Goal: Book appointment/travel/reservation

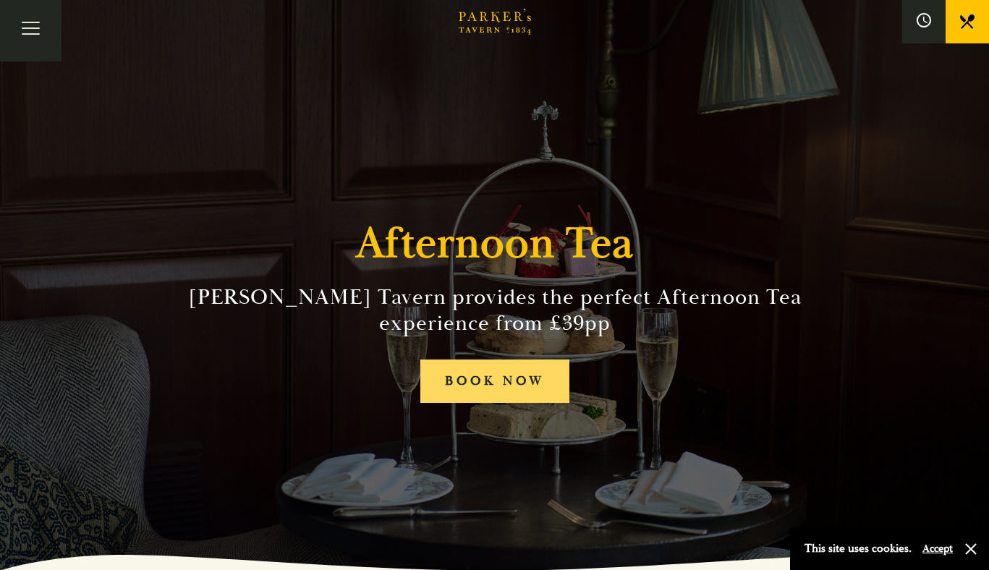
click at [514, 370] on link "BOOK NOW" at bounding box center [494, 382] width 149 height 44
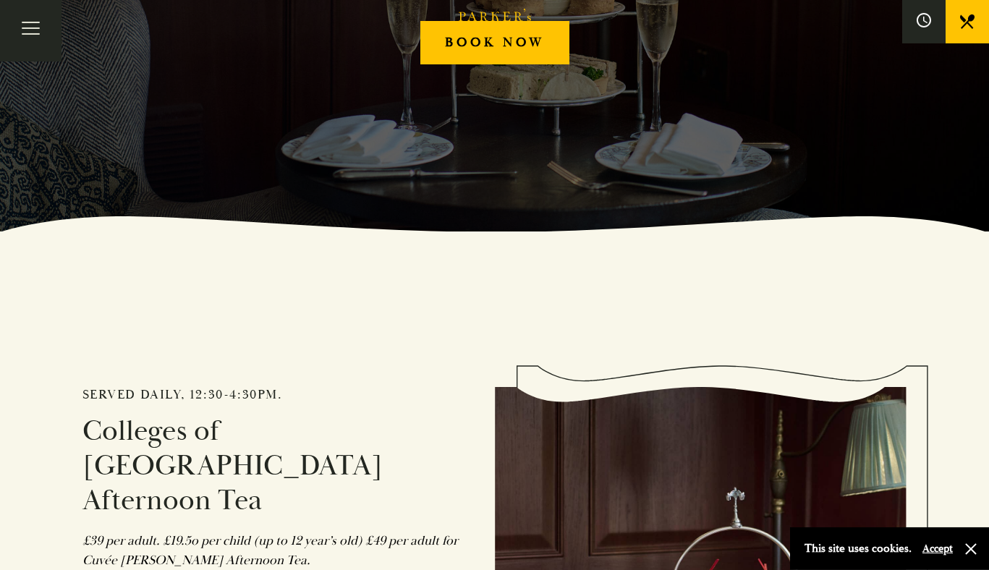
scroll to position [348, 0]
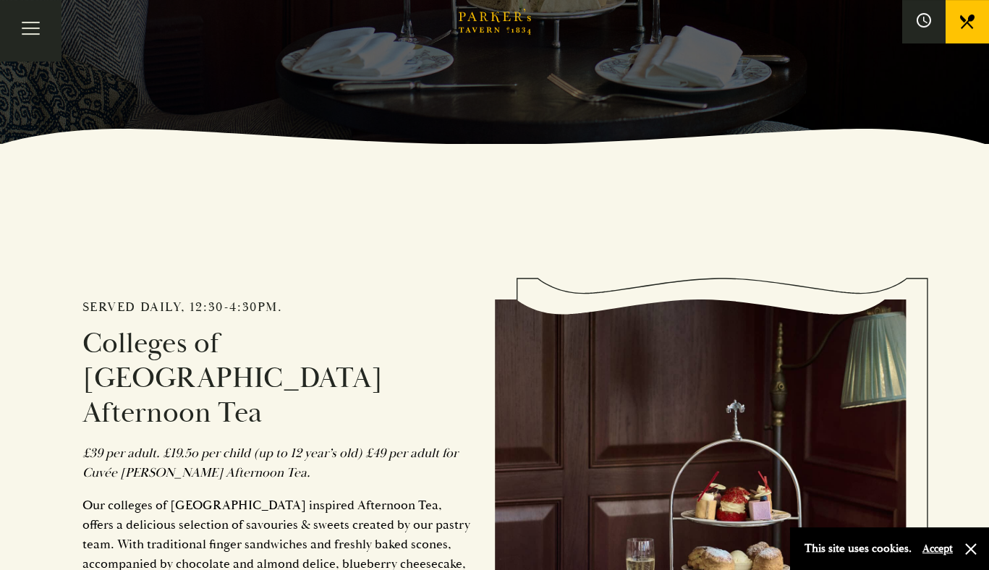
scroll to position [486, 0]
